Goal: Task Accomplishment & Management: Complete application form

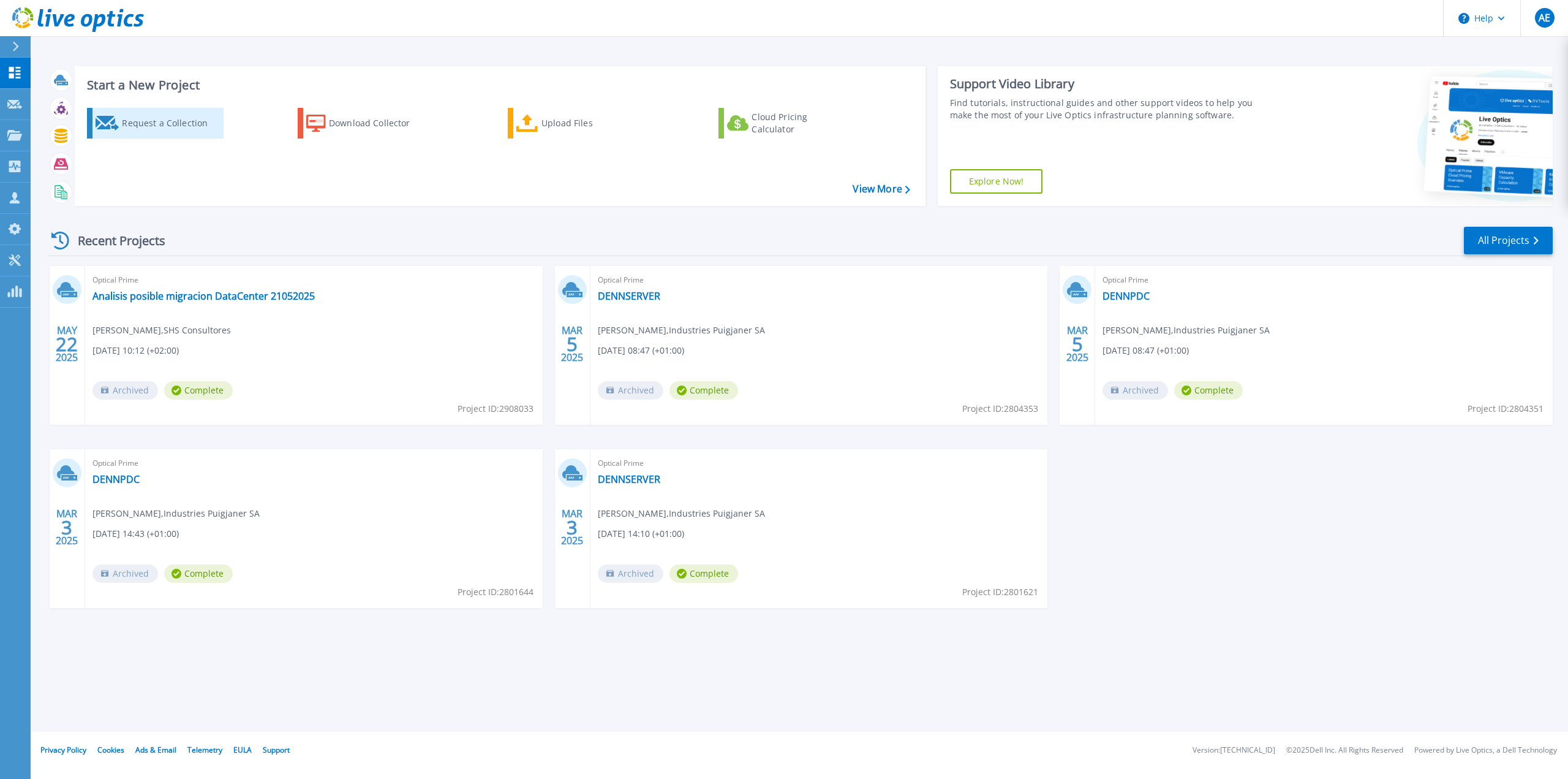
click at [157, 128] on div "Request a Collection" at bounding box center [171, 123] width 98 height 25
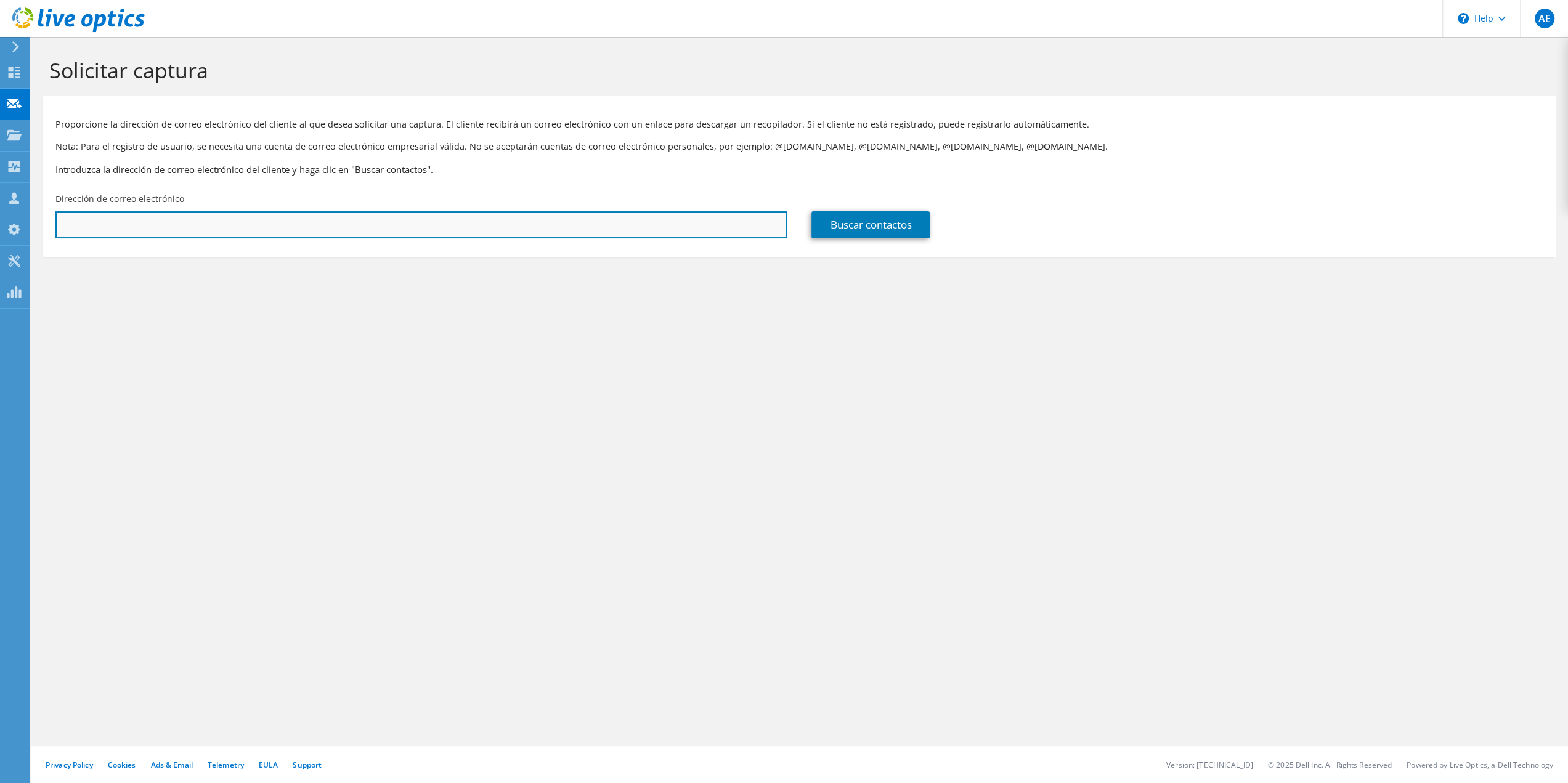
click at [674, 233] on input "text" at bounding box center [421, 224] width 731 height 27
type input "antoniodavid.lopez@bisiona.com"
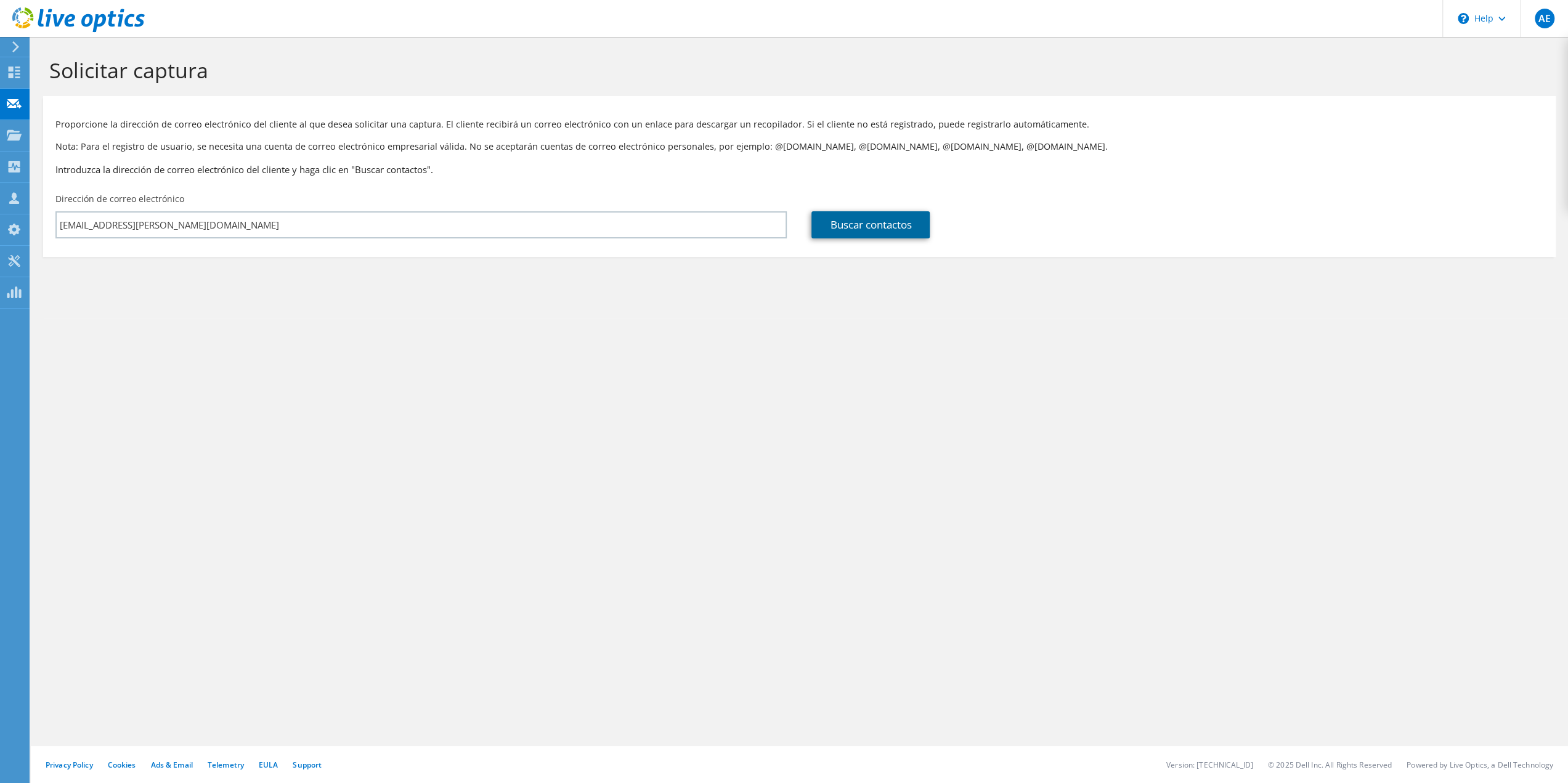
click at [843, 223] on link "Buscar contactos" at bounding box center [870, 224] width 118 height 27
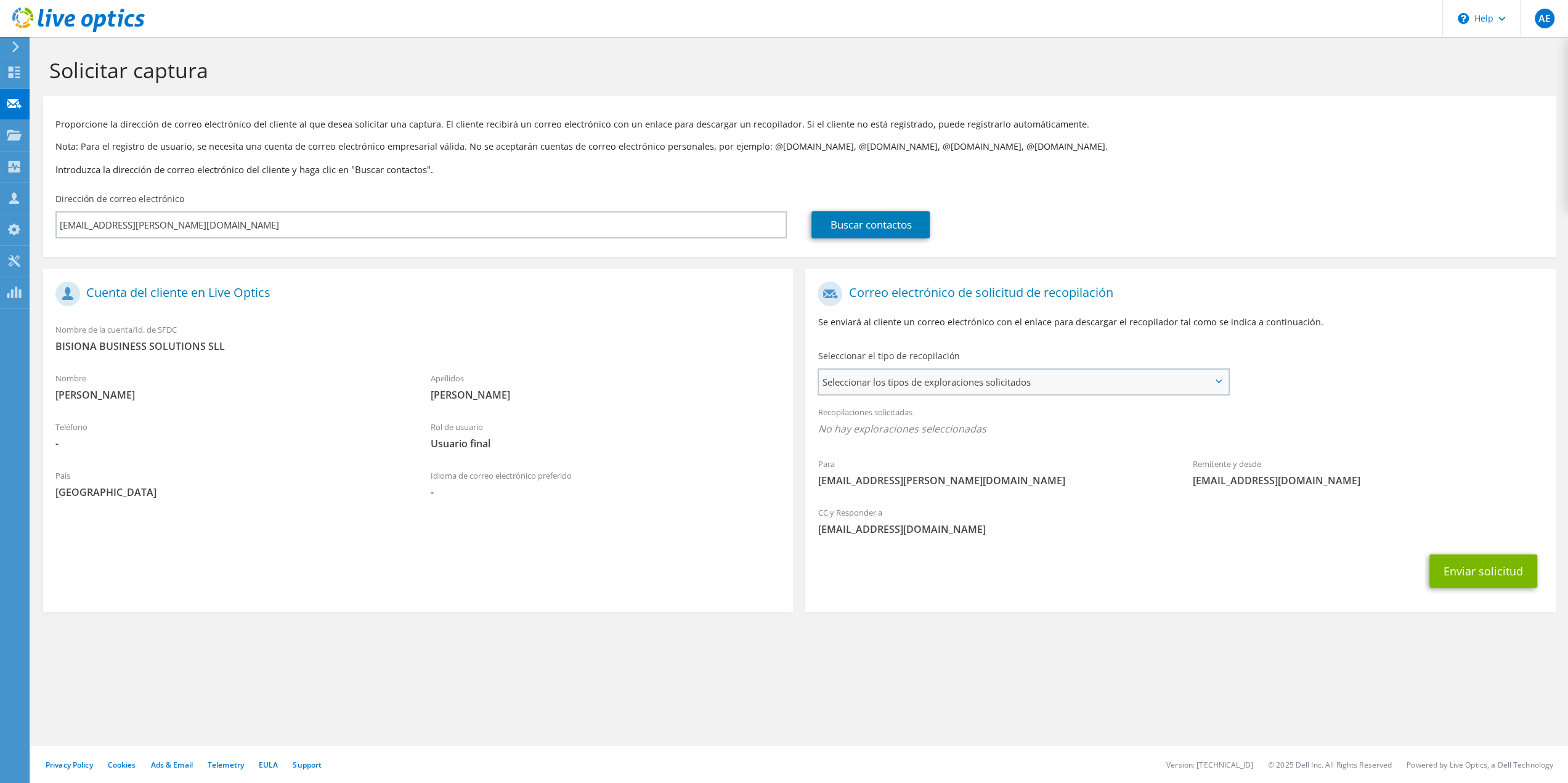
click at [967, 370] on span "Seleccionar los tipos de exploraciones solicitados" at bounding box center [1023, 382] width 409 height 25
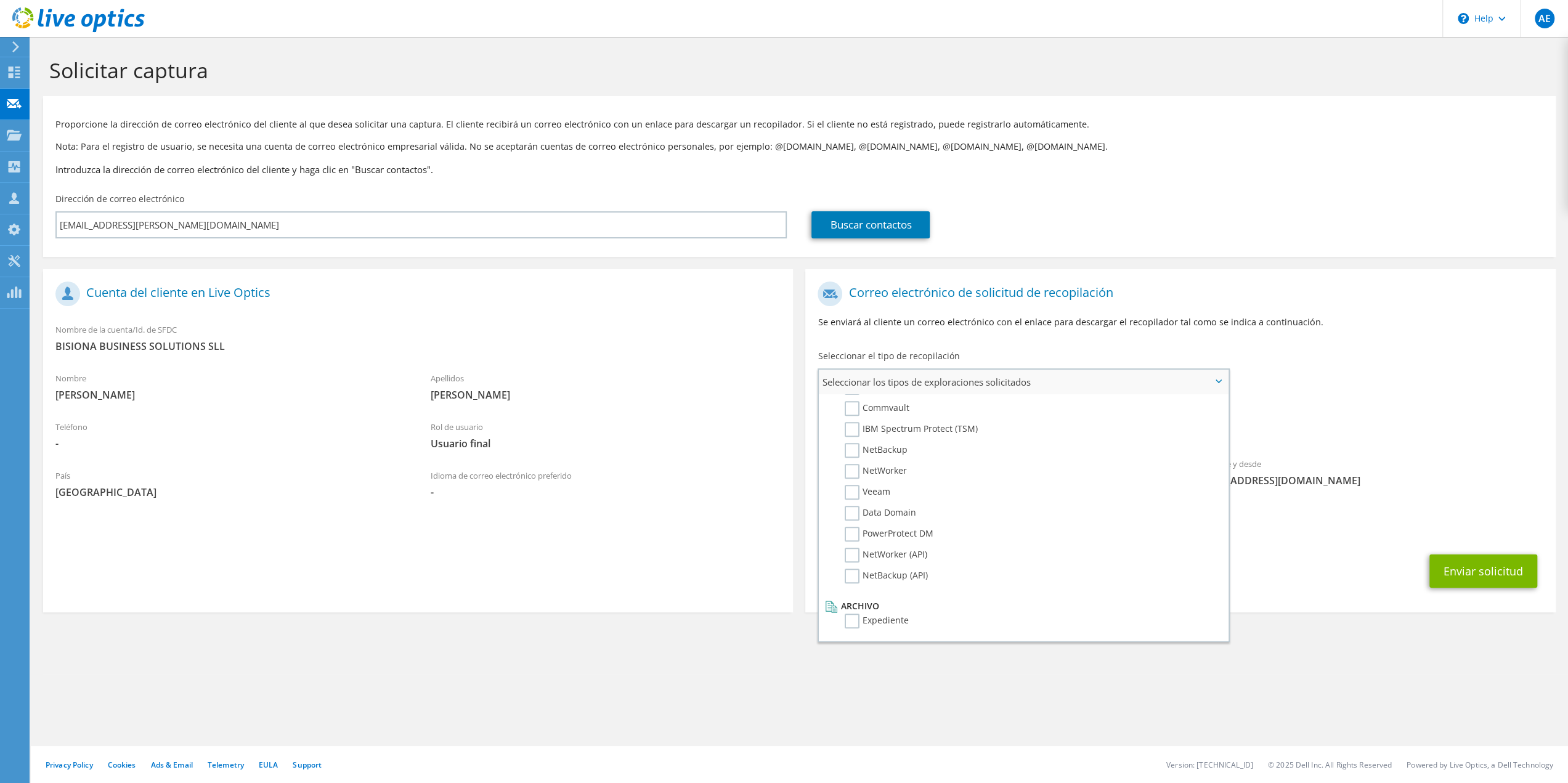
scroll to position [421, 0]
click at [1188, 208] on div "Buscar contactos" at bounding box center [1177, 216] width 756 height 58
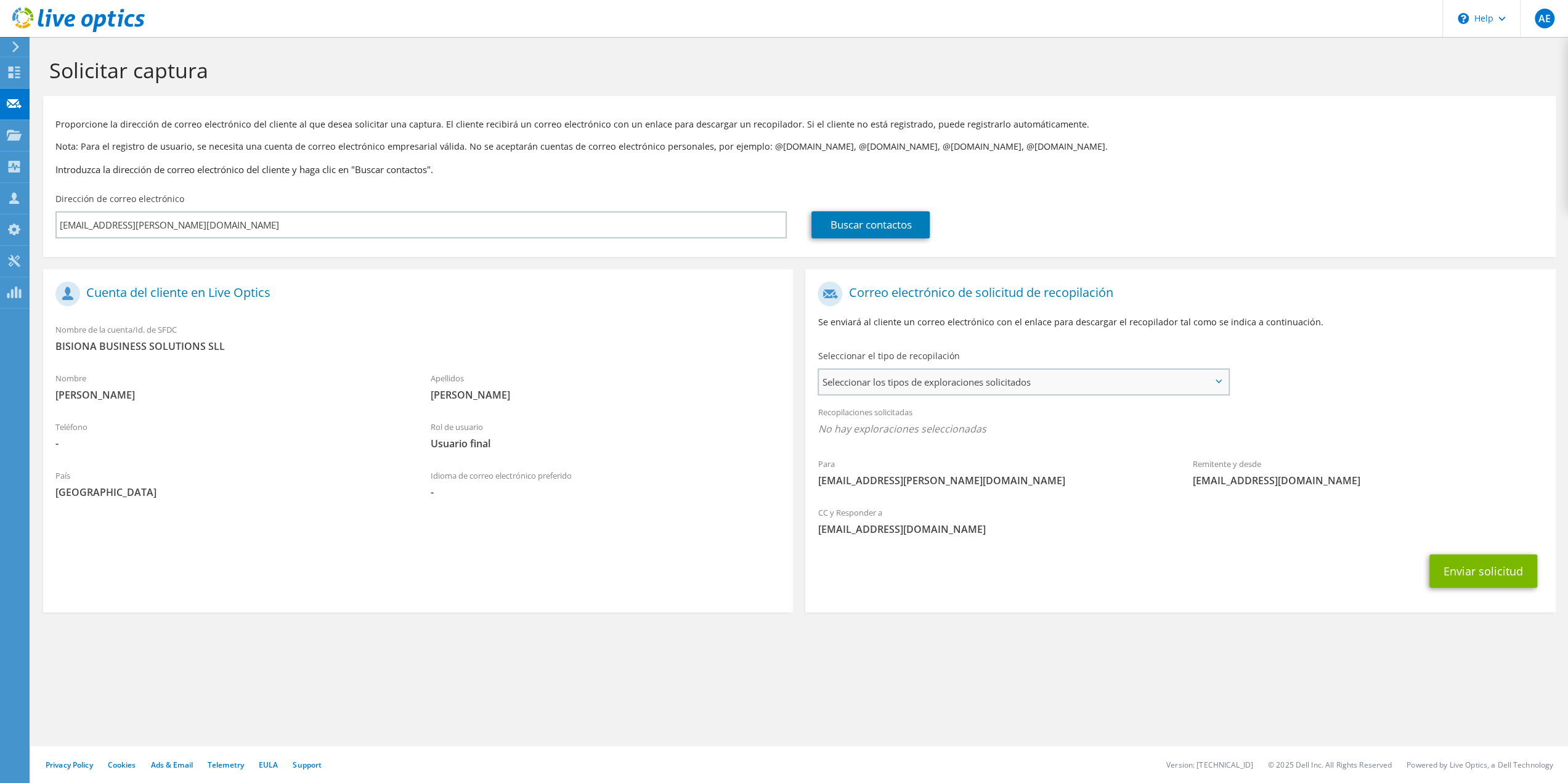
click at [1185, 382] on span "Seleccionar los tipos de exploraciones solicitados" at bounding box center [1023, 382] width 409 height 25
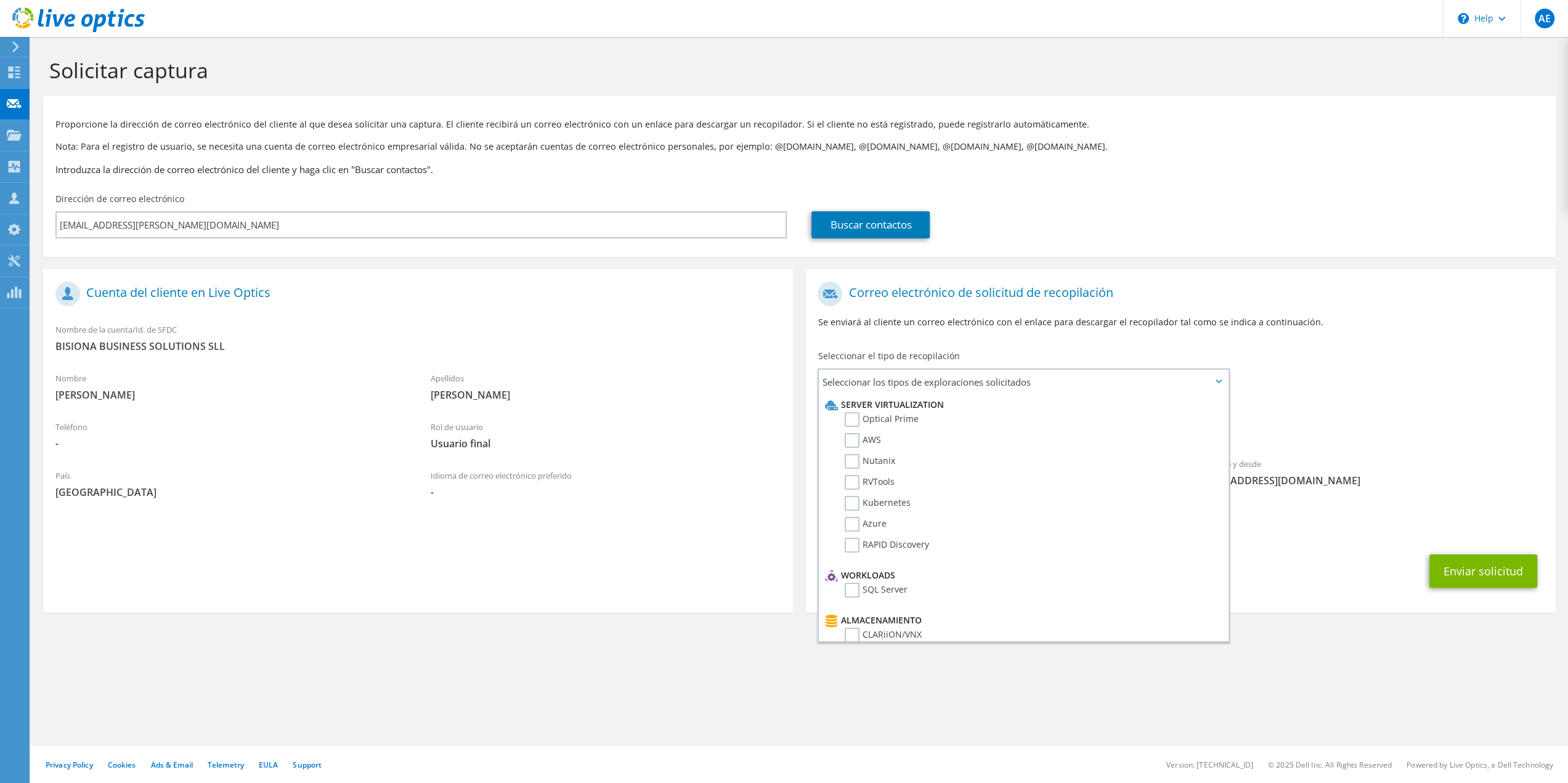
click at [1296, 233] on div "Buscar contactos" at bounding box center [1177, 224] width 731 height 27
